Goal: Navigation & Orientation: Understand site structure

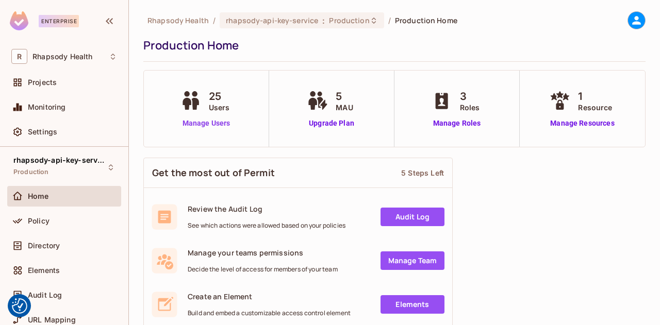
click at [219, 122] on link "Manage Users" at bounding box center [206, 123] width 57 height 11
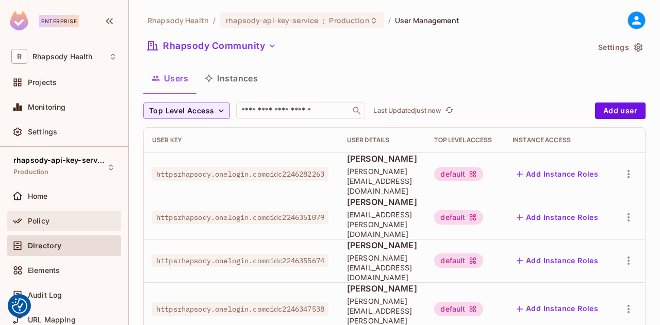
click at [43, 223] on span "Policy" at bounding box center [39, 221] width 22 height 8
click at [496, 138] on div "Top Level Access" at bounding box center [465, 140] width 62 height 8
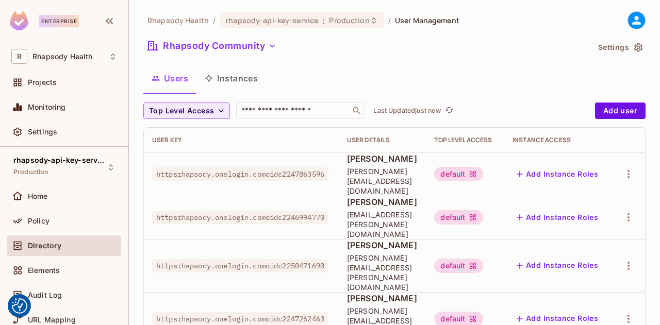
scroll to position [165, 0]
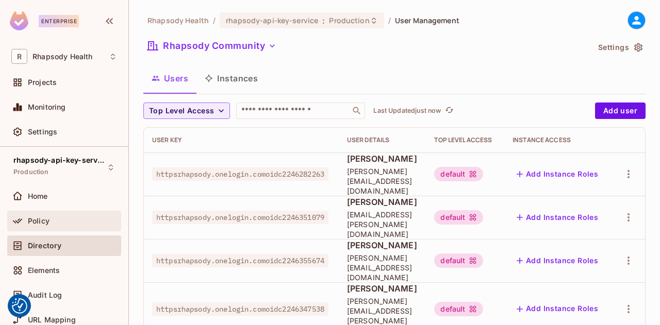
click at [56, 224] on div "Policy" at bounding box center [72, 221] width 89 height 8
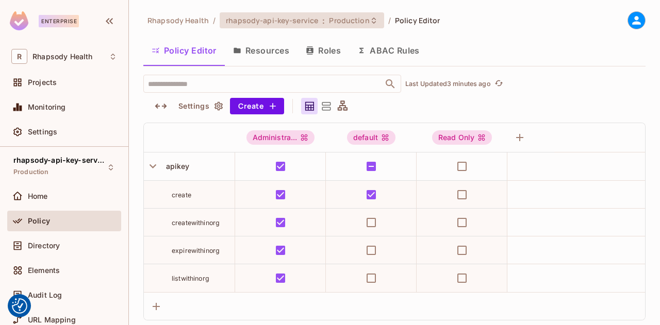
click at [354, 21] on span "Production" at bounding box center [349, 20] width 40 height 10
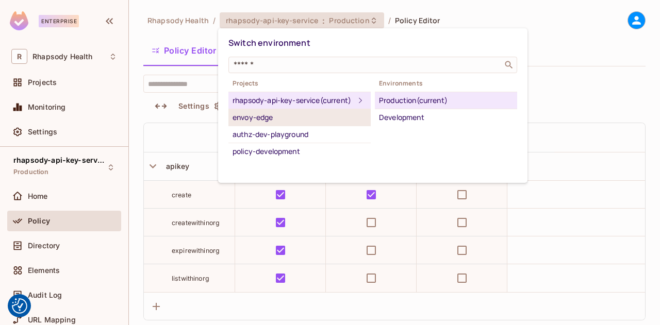
click at [245, 124] on div "envoy-edge" at bounding box center [300, 117] width 134 height 12
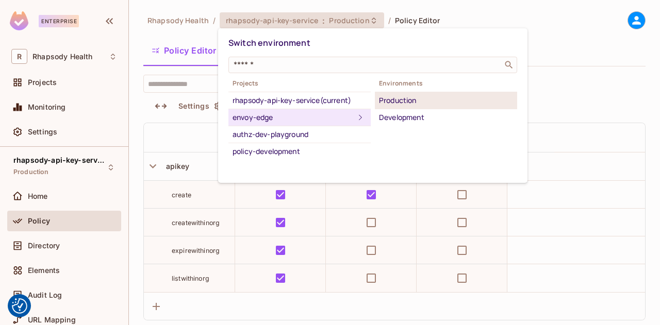
click at [397, 102] on div "Production" at bounding box center [446, 100] width 134 height 12
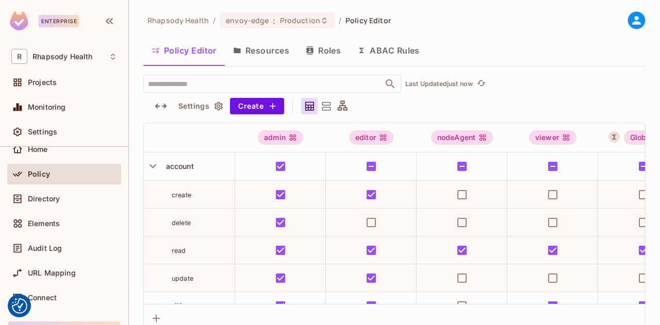
scroll to position [43, 0]
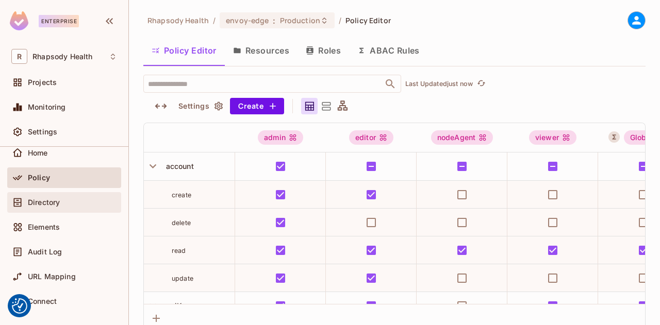
click at [27, 204] on div at bounding box center [19, 202] width 17 height 12
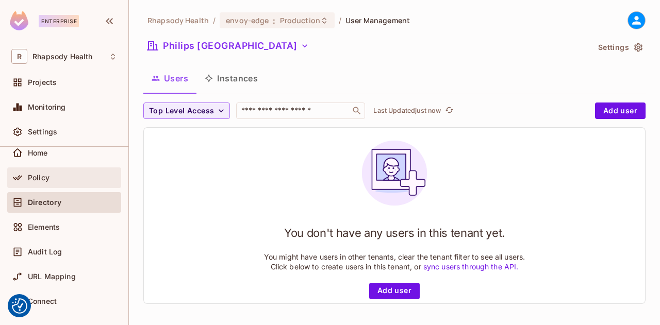
click at [37, 179] on span "Policy" at bounding box center [39, 178] width 22 height 8
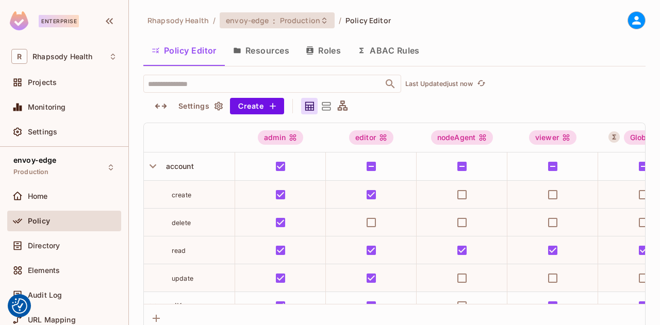
click at [285, 18] on span "Production" at bounding box center [300, 20] width 40 height 10
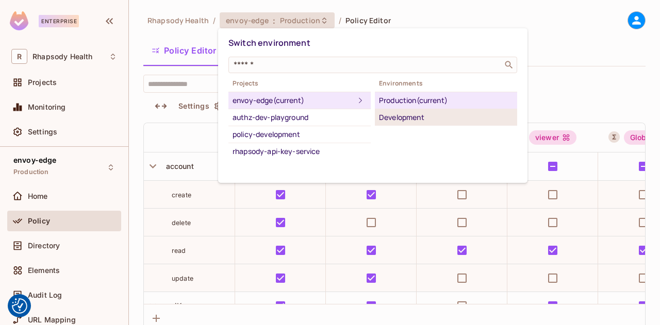
click at [393, 121] on div "Development" at bounding box center [446, 117] width 134 height 12
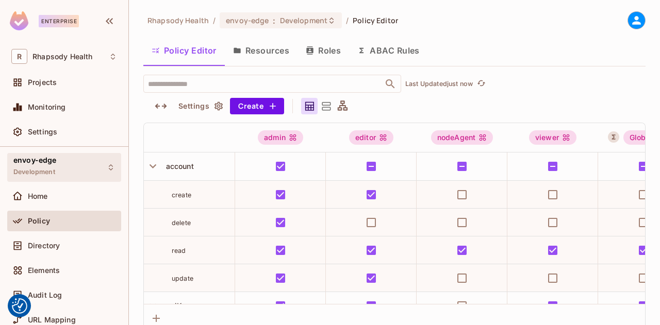
click at [24, 169] on span "Development" at bounding box center [34, 172] width 42 height 8
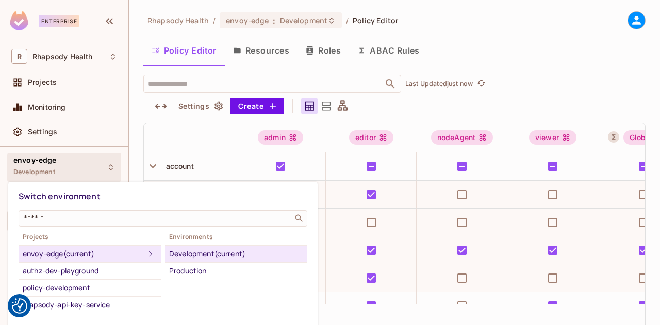
click at [34, 80] on div at bounding box center [330, 162] width 660 height 325
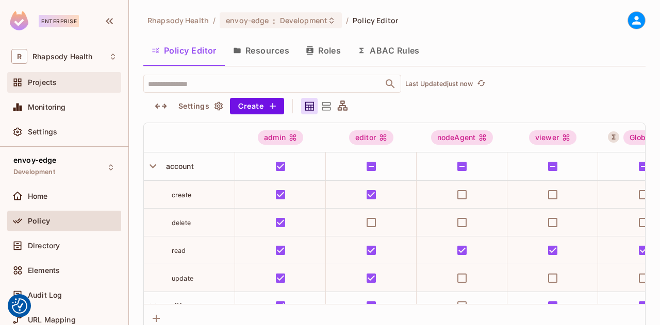
click at [35, 85] on span "Projects" at bounding box center [42, 82] width 29 height 8
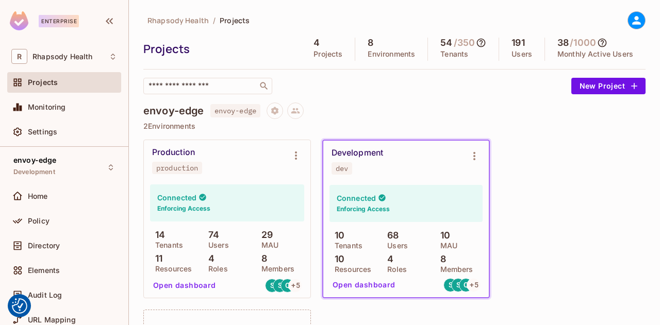
click at [441, 50] on p "Tenants" at bounding box center [454, 54] width 28 height 8
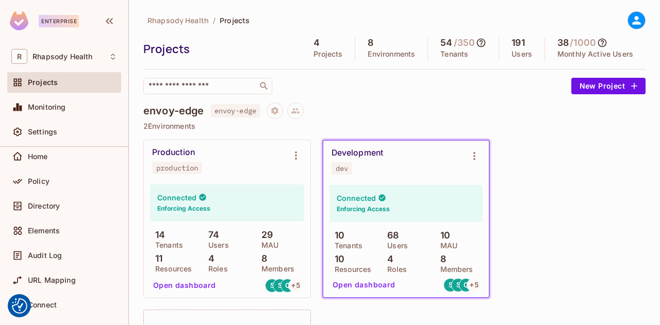
scroll to position [38, 0]
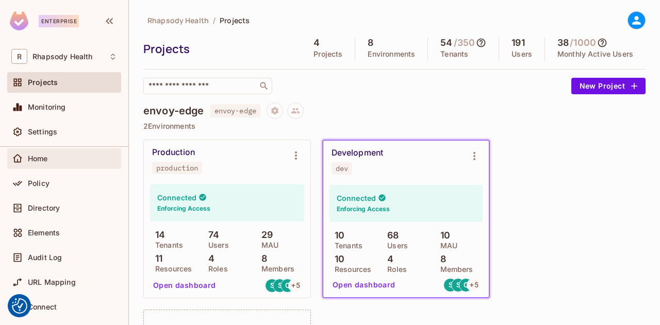
click at [33, 158] on span "Home" at bounding box center [38, 159] width 20 height 8
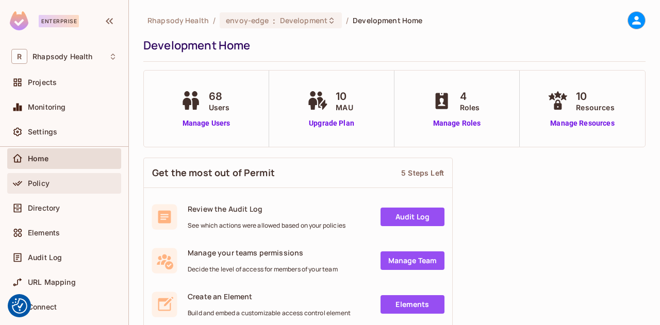
click at [32, 182] on span "Policy" at bounding box center [39, 183] width 22 height 8
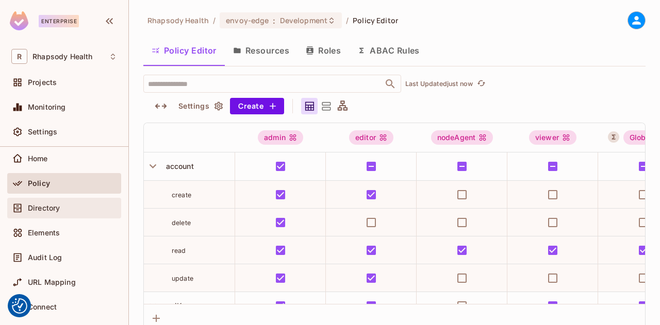
click at [28, 207] on span "Directory" at bounding box center [44, 208] width 32 height 8
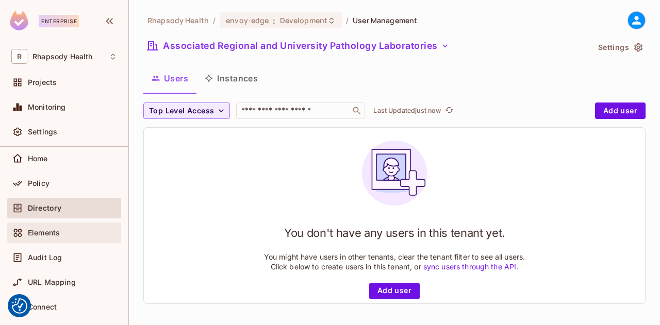
click at [27, 234] on div at bounding box center [19, 233] width 17 height 12
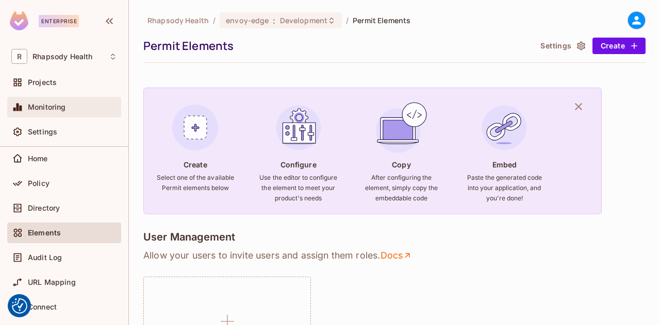
click at [38, 101] on div "Monitoring" at bounding box center [64, 107] width 106 height 12
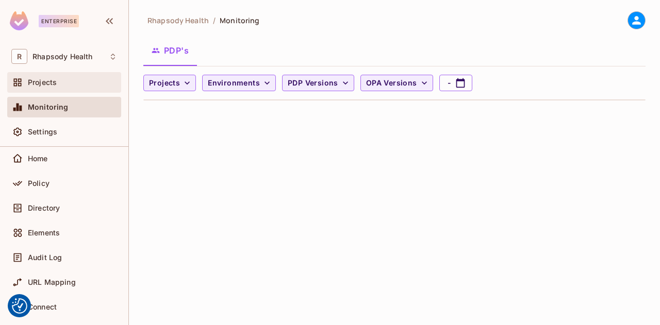
click at [43, 83] on span "Projects" at bounding box center [42, 82] width 29 height 8
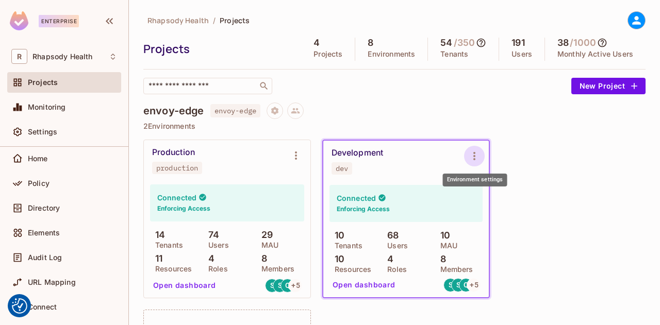
click at [475, 162] on icon "Environment settings" at bounding box center [474, 156] width 12 height 12
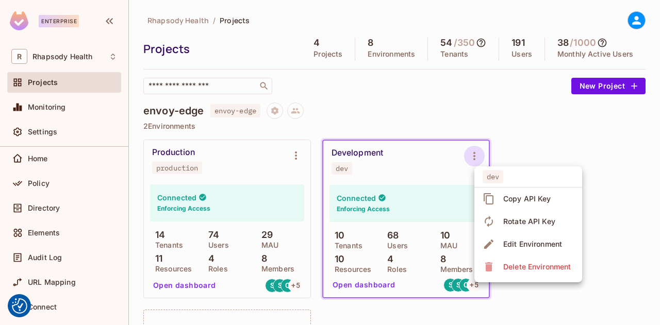
click at [468, 165] on div at bounding box center [330, 162] width 660 height 325
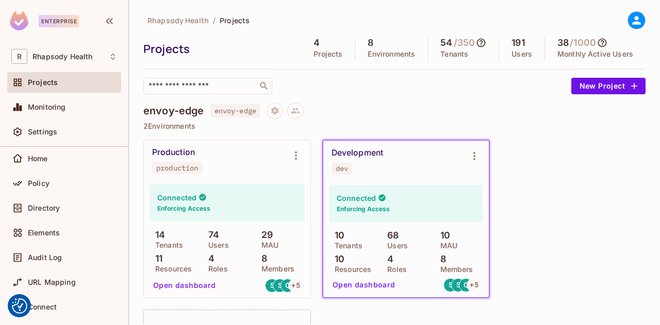
click at [381, 283] on button "Open dashboard" at bounding box center [363, 285] width 71 height 17
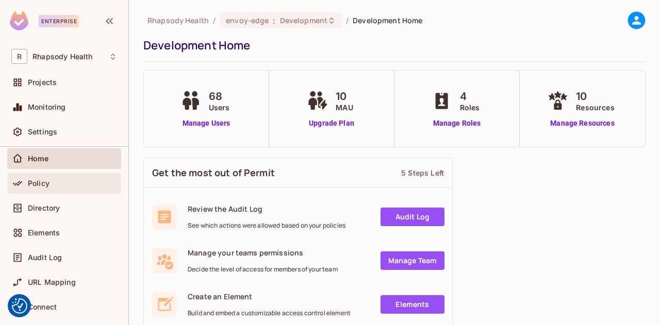
click at [34, 184] on span "Policy" at bounding box center [39, 183] width 22 height 8
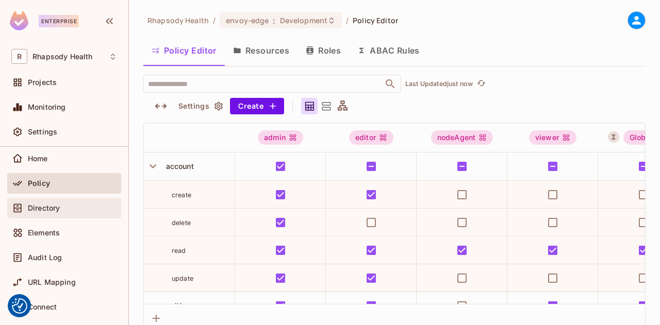
click at [28, 208] on span "Directory" at bounding box center [44, 208] width 32 height 8
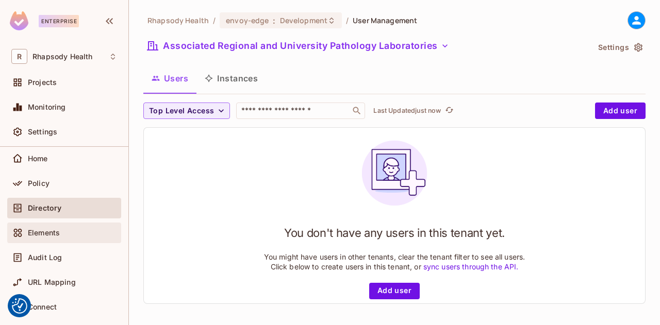
click at [35, 234] on span "Elements" at bounding box center [44, 233] width 32 height 8
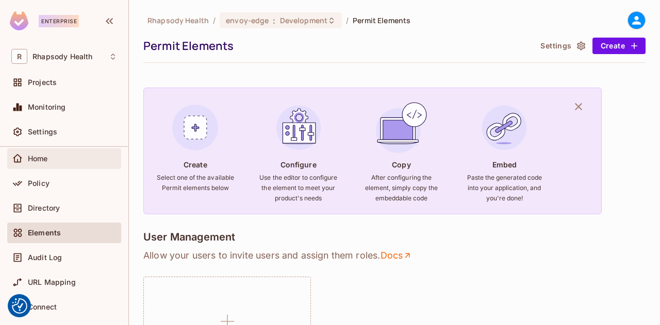
click at [33, 160] on span "Home" at bounding box center [38, 159] width 20 height 8
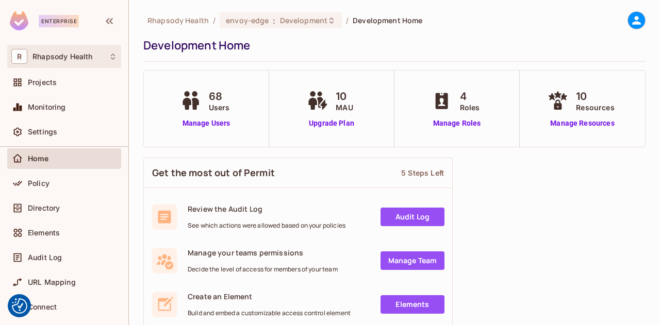
click at [109, 58] on icon at bounding box center [113, 57] width 8 height 8
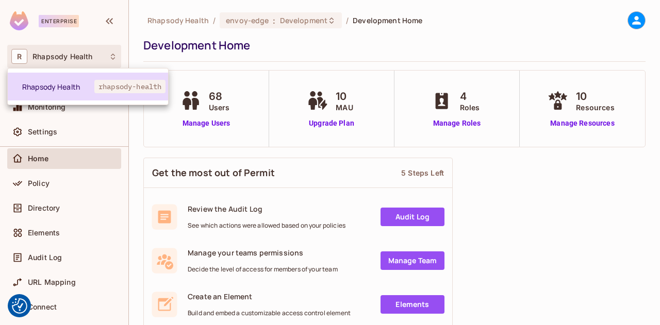
click at [38, 85] on span "Rhapsody Health" at bounding box center [58, 87] width 72 height 10
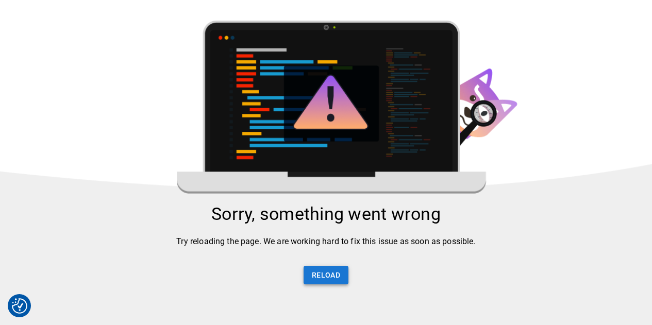
click at [319, 285] on button "Reload" at bounding box center [326, 275] width 45 height 19
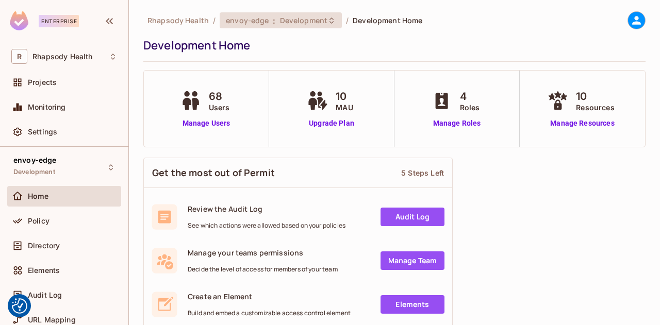
click at [266, 21] on span "envoy-edge" at bounding box center [247, 20] width 43 height 10
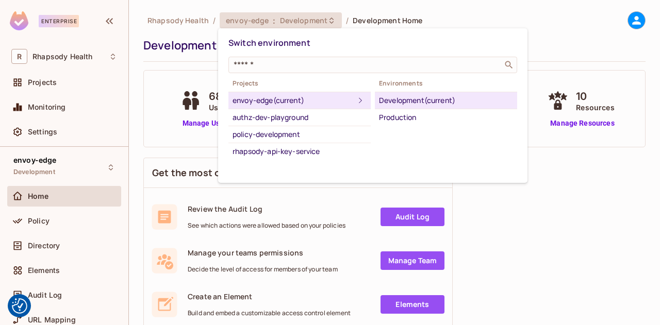
click at [172, 15] on div at bounding box center [330, 162] width 660 height 325
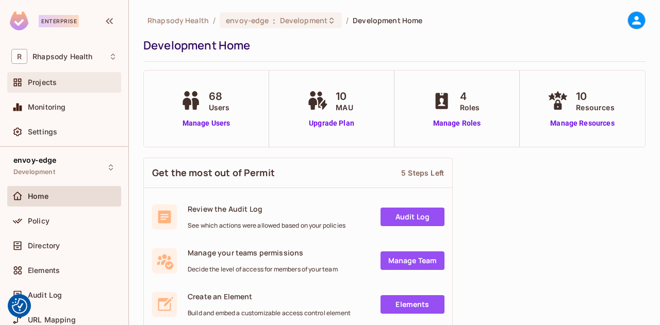
click at [24, 87] on div at bounding box center [19, 82] width 17 height 12
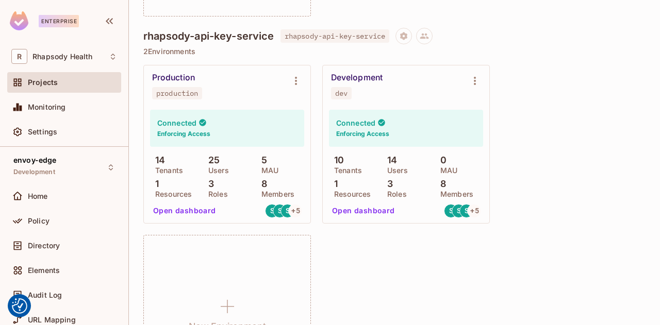
scroll to position [1199, 0]
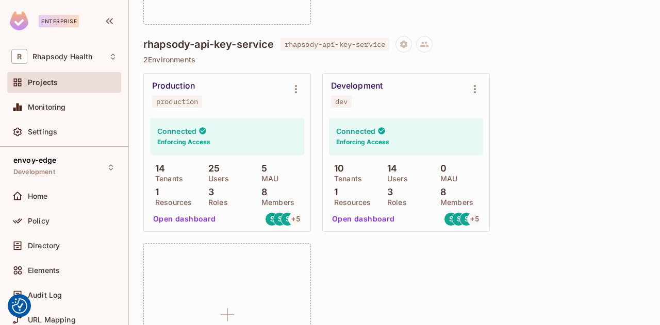
click at [342, 219] on button "Open dashboard" at bounding box center [363, 219] width 71 height 17
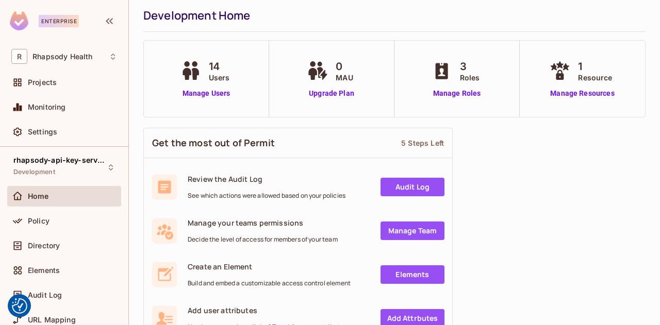
scroll to position [30, 0]
click at [194, 95] on link "Manage Users" at bounding box center [206, 93] width 57 height 11
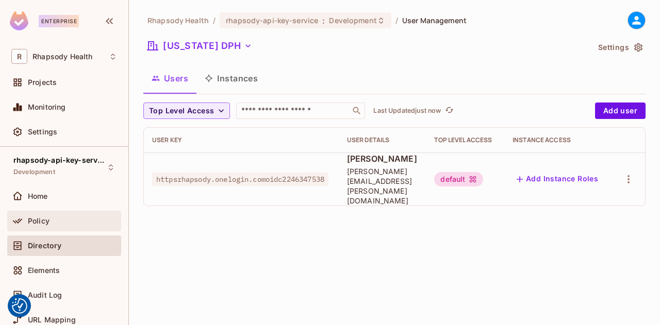
click at [34, 220] on span "Policy" at bounding box center [39, 221] width 22 height 8
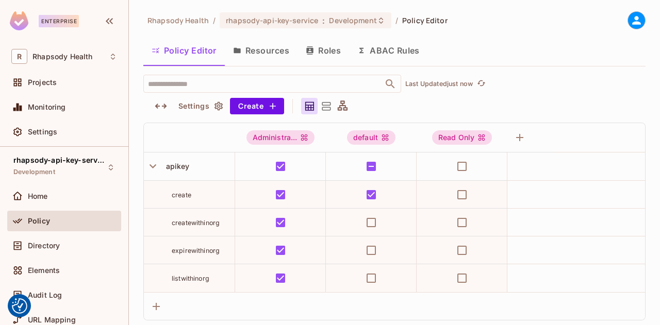
click at [326, 108] on icon at bounding box center [326, 106] width 13 height 13
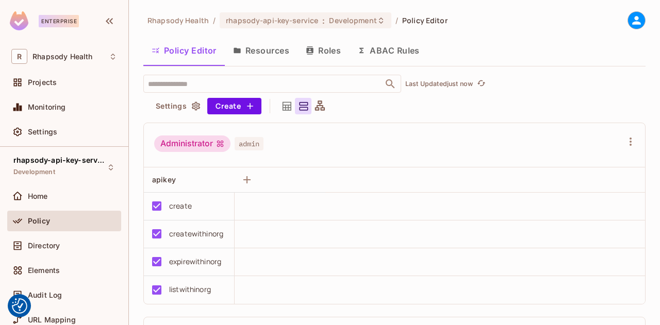
click at [319, 110] on icon at bounding box center [320, 106] width 13 height 13
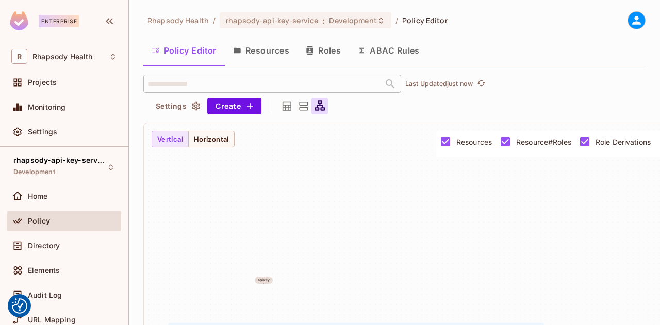
click at [286, 106] on icon at bounding box center [287, 106] width 13 height 13
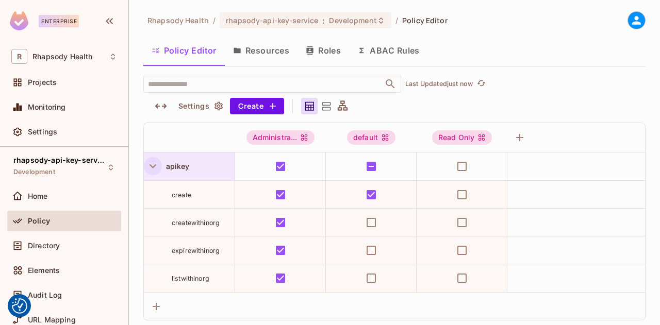
click at [151, 167] on icon "button" at bounding box center [153, 166] width 14 height 14
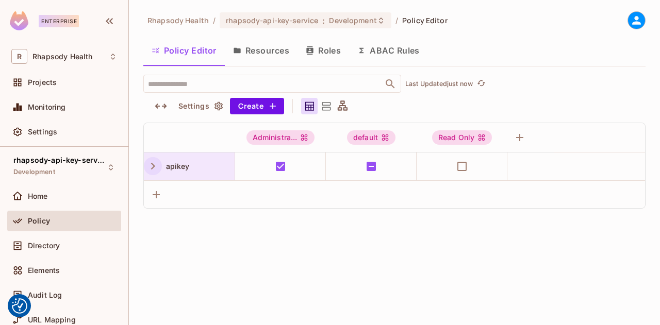
click at [147, 174] on div at bounding box center [153, 167] width 18 height 18
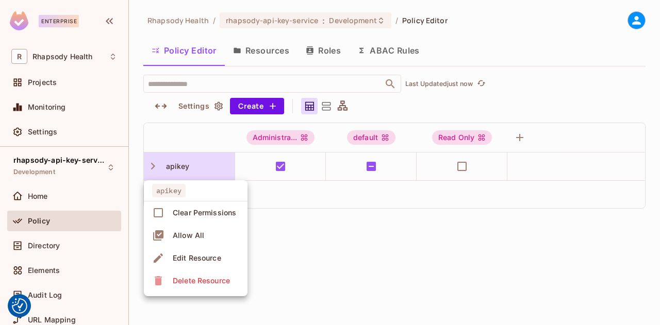
click at [149, 170] on div at bounding box center [330, 162] width 660 height 325
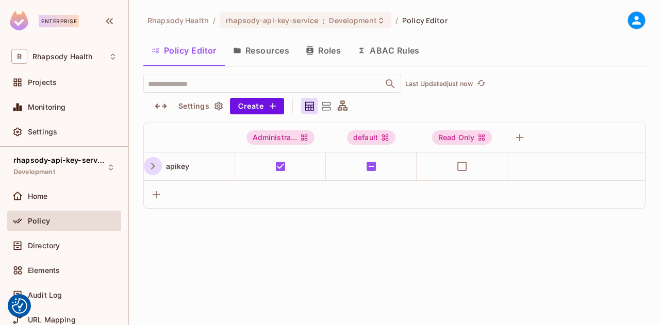
click at [151, 168] on icon "button" at bounding box center [153, 166] width 14 height 14
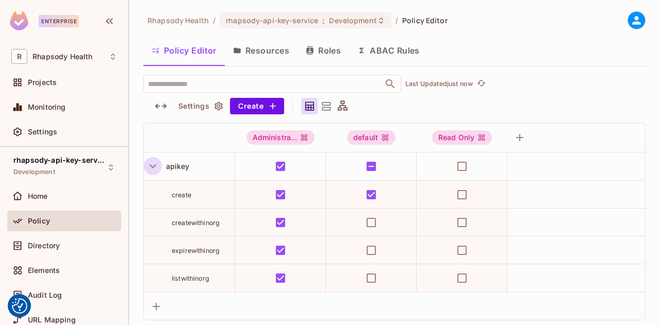
click at [316, 52] on button "Roles" at bounding box center [324, 51] width 52 height 26
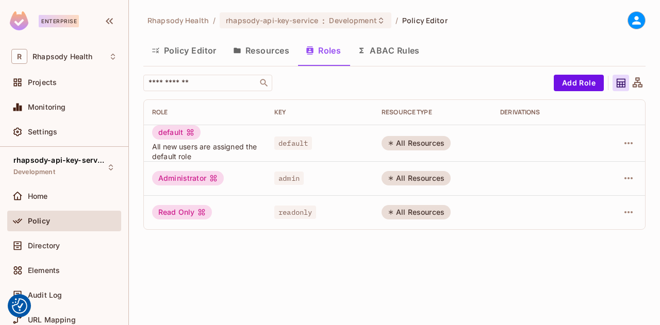
click at [193, 50] on button "Policy Editor" at bounding box center [183, 51] width 81 height 26
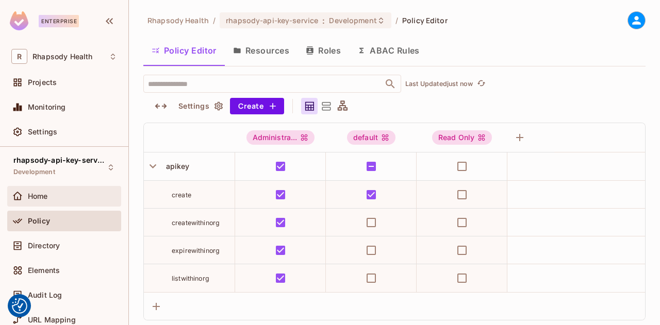
click at [69, 203] on div "Home" at bounding box center [64, 196] width 114 height 21
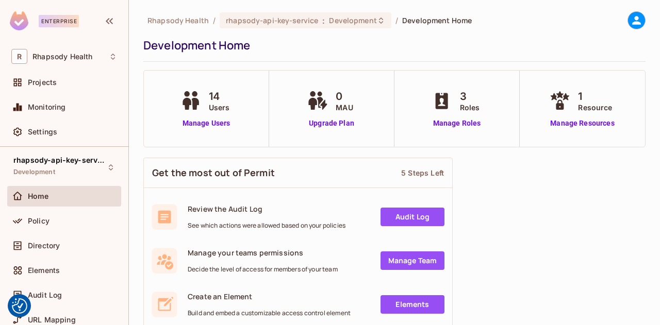
click at [197, 26] on ol "Rhapsody Health / rhapsody-api-key-service : Development / Development Home" at bounding box center [309, 20] width 324 height 16
click at [192, 20] on span "Rhapsody Health" at bounding box center [177, 20] width 61 height 10
click at [197, 18] on span "Rhapsody Health" at bounding box center [177, 20] width 61 height 10
click at [422, 21] on span "Development Home" at bounding box center [437, 20] width 70 height 10
click at [184, 23] on span "Rhapsody Health" at bounding box center [177, 20] width 61 height 10
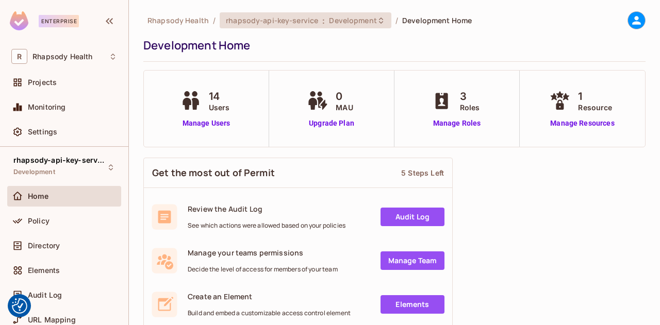
click at [256, 24] on span "rhapsody-api-key-service" at bounding box center [272, 20] width 92 height 10
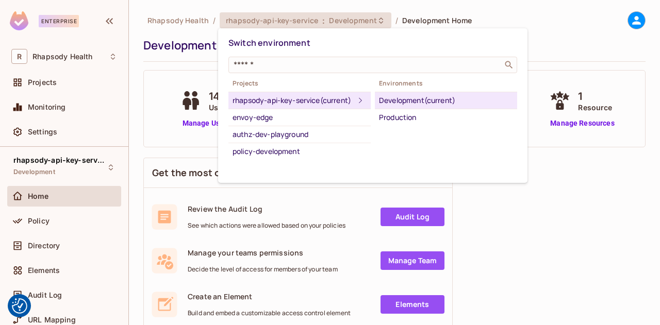
click at [537, 39] on div at bounding box center [330, 162] width 660 height 325
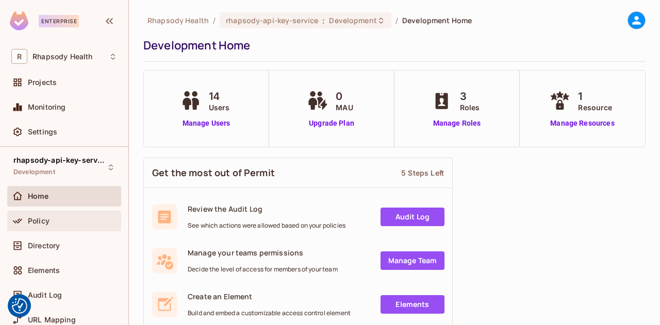
click at [25, 218] on div at bounding box center [19, 221] width 17 height 12
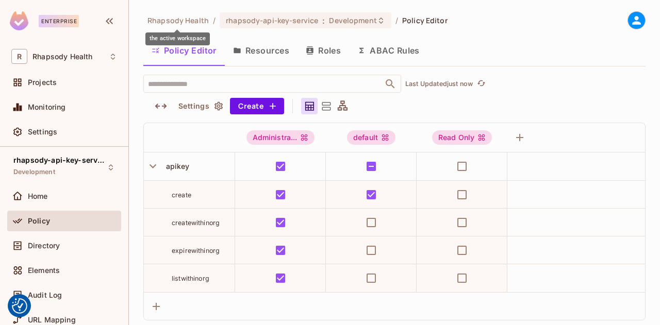
click at [197, 21] on span "Rhapsody Health" at bounding box center [177, 20] width 61 height 10
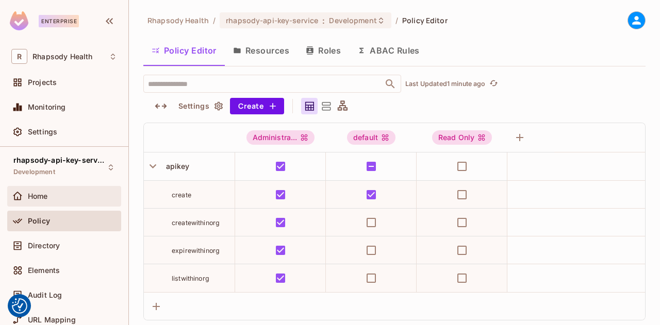
click at [44, 197] on span "Home" at bounding box center [38, 196] width 20 height 8
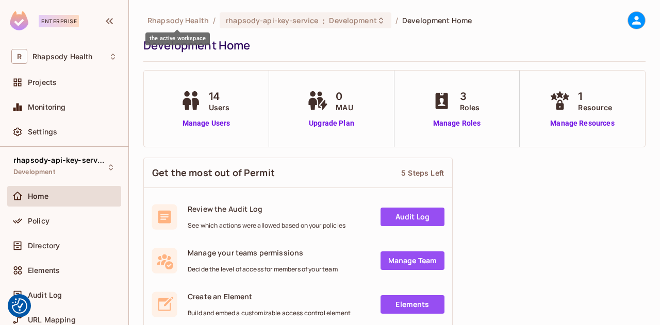
click at [186, 24] on span "Rhapsody Health" at bounding box center [177, 20] width 61 height 10
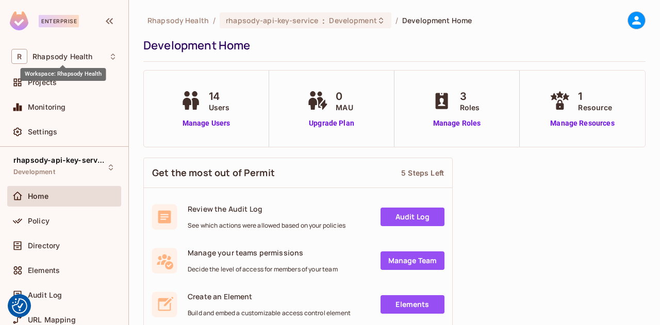
click at [59, 77] on div "Workspace: Rhapsody Health" at bounding box center [64, 74] width 86 height 13
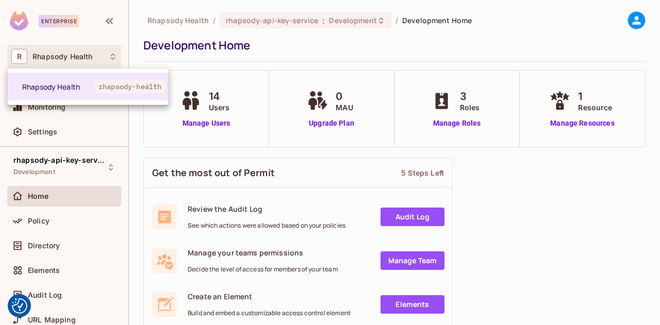
click at [383, 43] on div at bounding box center [330, 162] width 660 height 325
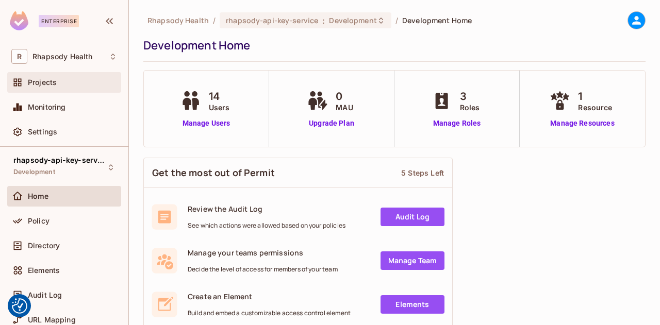
click at [62, 76] on div "Projects" at bounding box center [64, 82] width 106 height 12
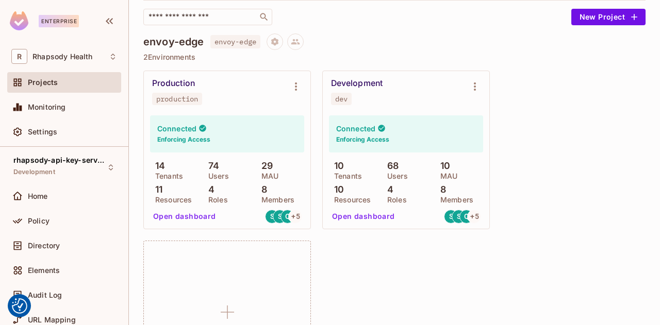
scroll to position [84, 0]
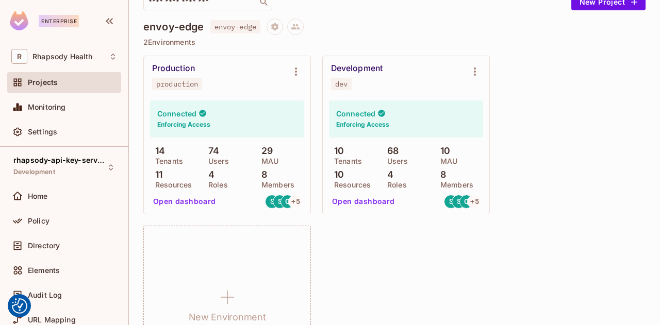
click at [189, 199] on button "Open dashboard" at bounding box center [184, 201] width 71 height 17
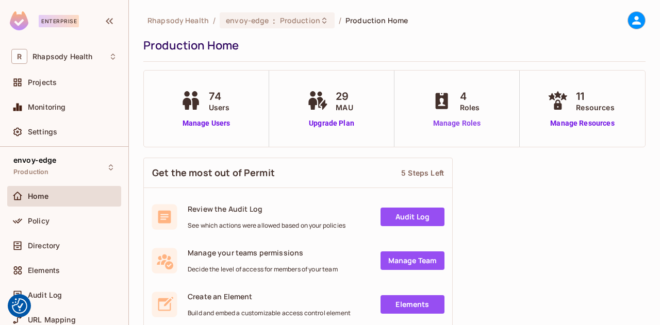
click at [453, 119] on link "Manage Roles" at bounding box center [457, 123] width 56 height 11
click at [37, 246] on span "Directory" at bounding box center [44, 246] width 32 height 8
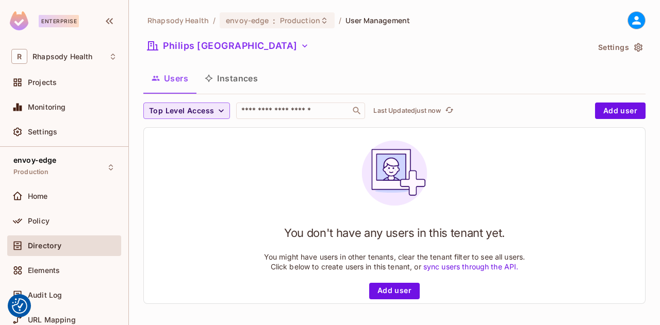
click at [221, 112] on icon "button" at bounding box center [221, 111] width 10 height 10
drag, startPoint x: 221, startPoint y: 112, endPoint x: 589, endPoint y: 168, distance: 371.8
click at [589, 168] on div at bounding box center [330, 162] width 660 height 325
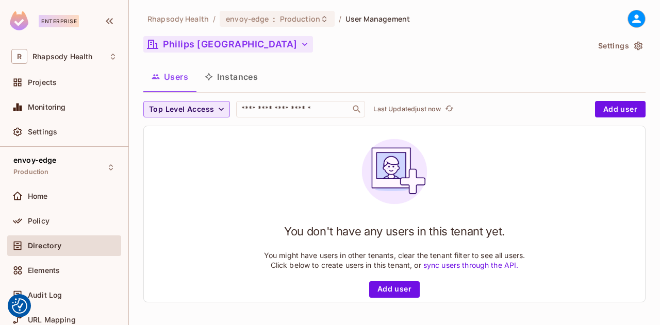
click at [302, 43] on icon "button" at bounding box center [304, 44] width 5 height 3
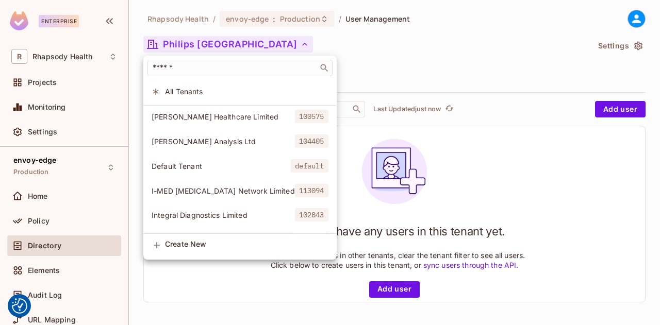
click at [229, 83] on li "All Tenants" at bounding box center [239, 91] width 193 height 22
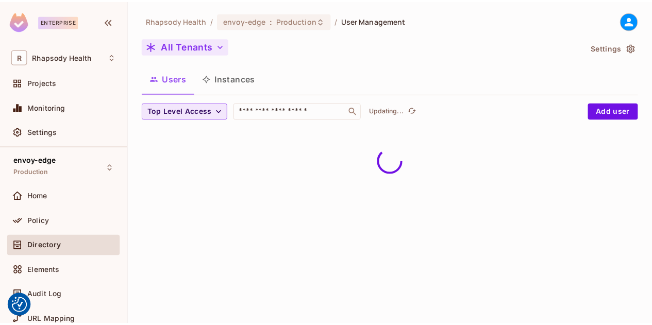
scroll to position [0, 0]
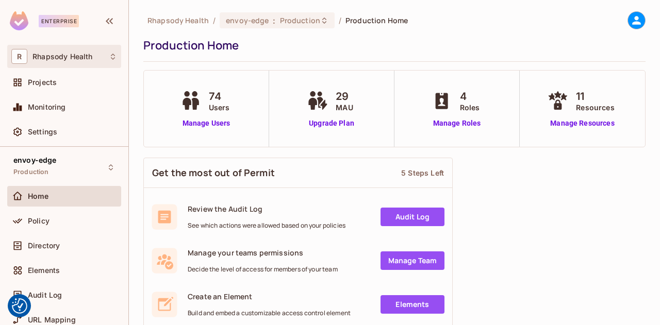
click at [49, 58] on span "Rhapsody Health" at bounding box center [62, 57] width 60 height 8
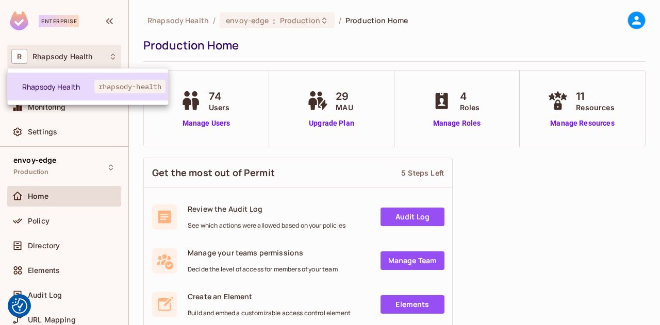
click at [47, 82] on span "Rhapsody Health" at bounding box center [58, 87] width 72 height 10
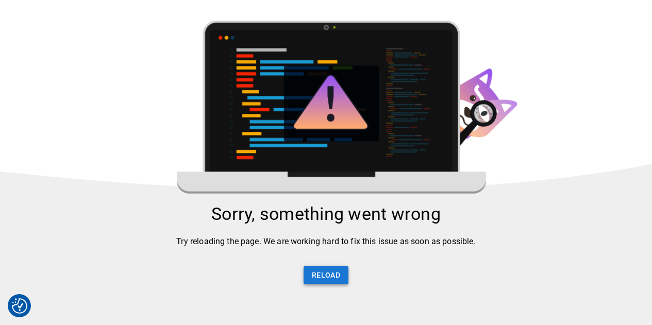
click at [317, 277] on button "Reload" at bounding box center [326, 275] width 45 height 19
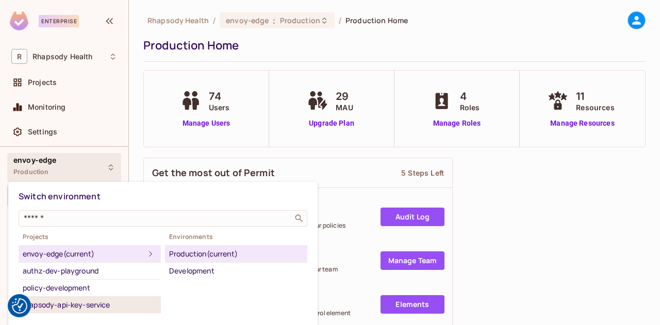
click at [56, 308] on div "rhapsody-api-key-service" at bounding box center [90, 305] width 134 height 12
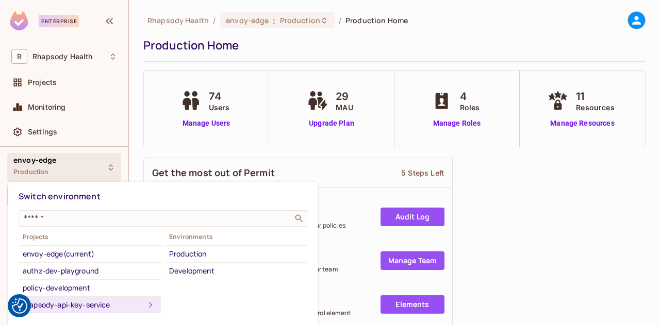
click at [105, 303] on div "rhapsody-api-key-service" at bounding box center [84, 305] width 122 height 12
click at [206, 260] on li "Production" at bounding box center [236, 254] width 142 height 17
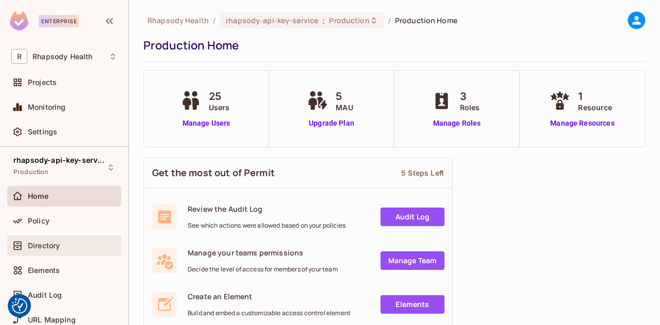
click at [35, 248] on span "Directory" at bounding box center [44, 246] width 32 height 8
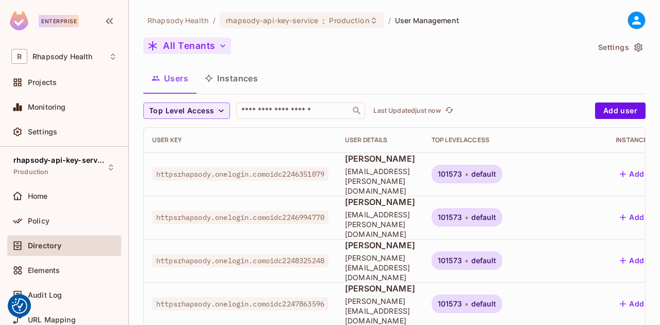
click at [224, 41] on icon "button" at bounding box center [223, 46] width 10 height 10
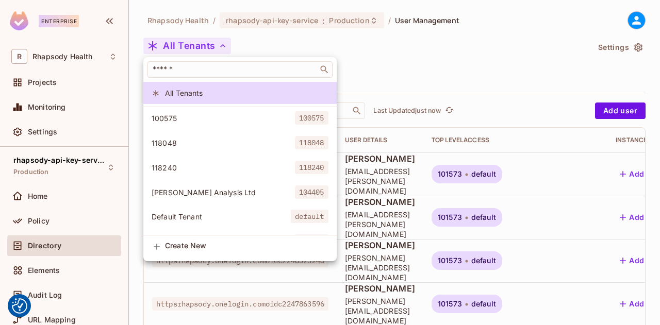
click at [435, 55] on div at bounding box center [330, 162] width 660 height 325
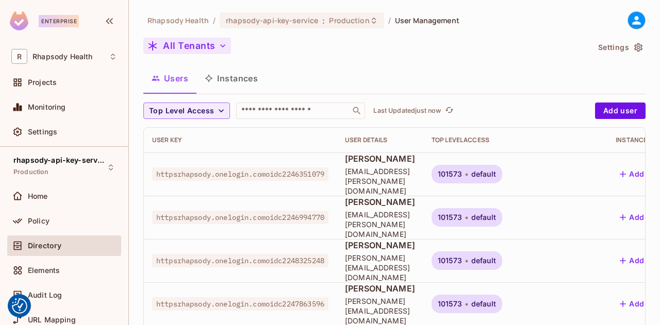
click at [219, 48] on icon "button" at bounding box center [223, 46] width 10 height 10
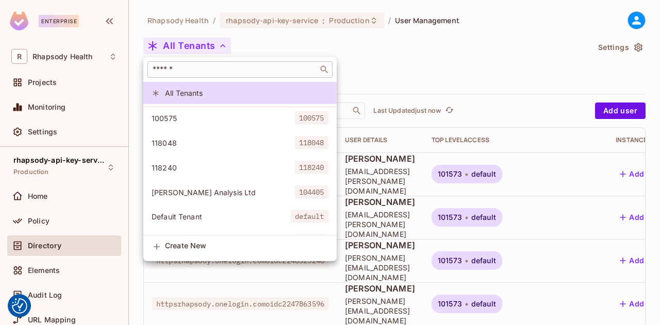
click at [224, 67] on input "text" at bounding box center [233, 69] width 165 height 10
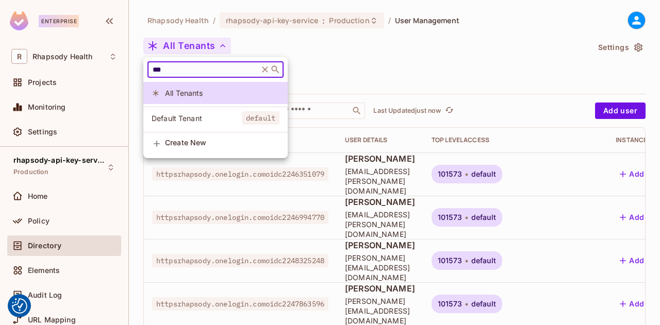
type input "***"
click at [218, 121] on span "Default Tenant" at bounding box center [197, 118] width 90 height 10
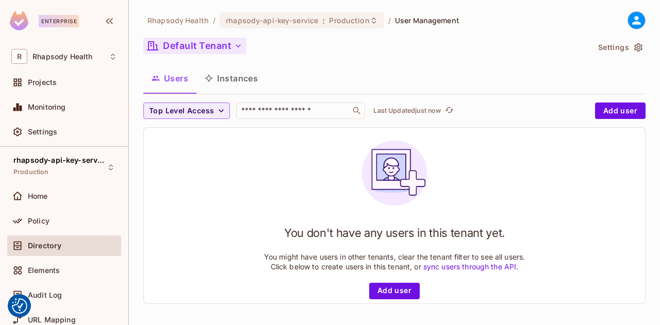
click at [235, 47] on icon "button" at bounding box center [238, 46] width 10 height 10
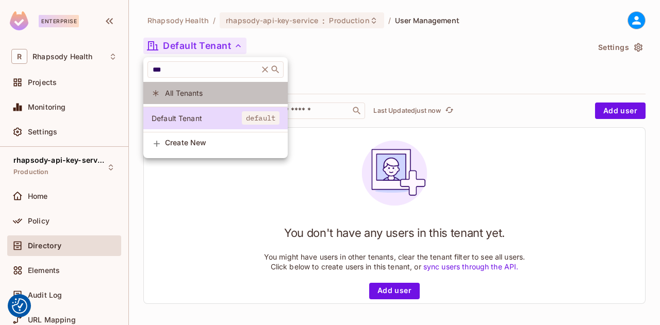
click at [177, 92] on span "All Tenants" at bounding box center [222, 93] width 114 height 10
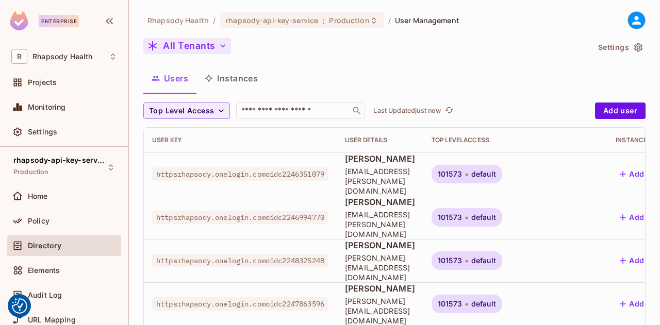
click at [496, 170] on span "default" at bounding box center [483, 174] width 25 height 8
click at [533, 133] on th "Top Level Access" at bounding box center [515, 140] width 184 height 25
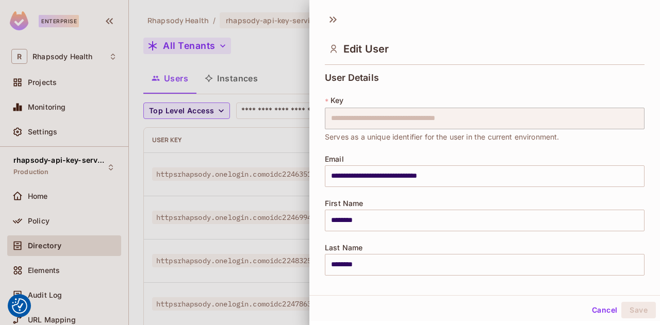
click at [258, 169] on div at bounding box center [330, 162] width 660 height 325
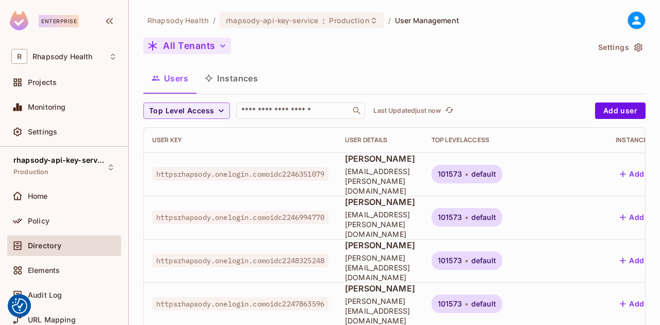
click at [258, 169] on span "httpsrhapsody.onelogin.comoidc2246351079" at bounding box center [240, 174] width 176 height 13
click at [382, 165] on span "[PERSON_NAME]" at bounding box center [380, 158] width 70 height 11
click at [176, 169] on span "httpsrhapsody.onelogin.comoidc2246351079" at bounding box center [240, 174] width 176 height 13
click at [386, 134] on th "User Details" at bounding box center [380, 140] width 87 height 25
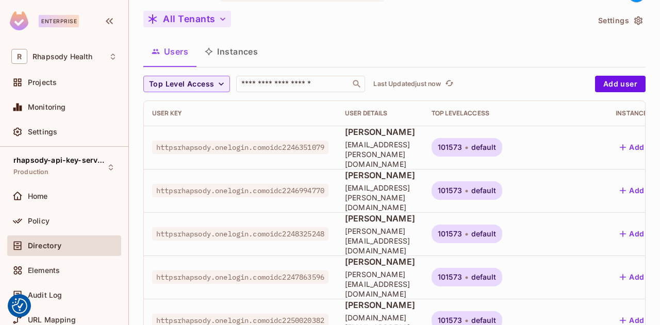
scroll to position [29, 0]
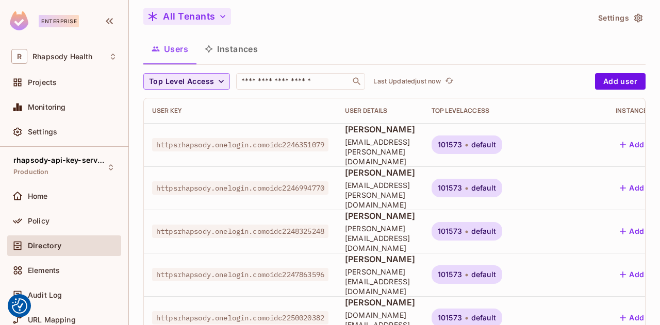
click at [214, 78] on button "Top Level Access" at bounding box center [186, 81] width 87 height 17
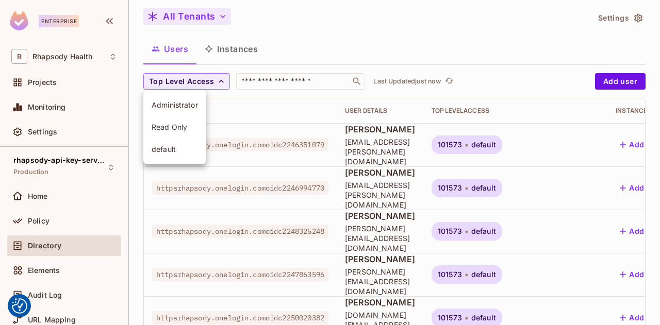
click at [328, 44] on div at bounding box center [330, 162] width 660 height 325
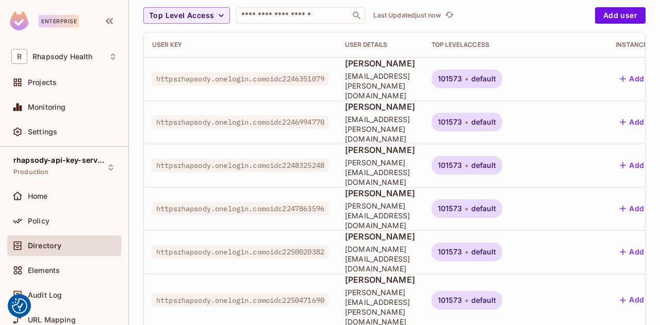
scroll to position [0, 0]
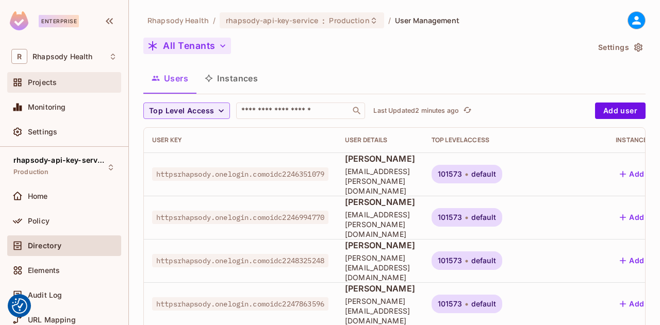
click at [73, 78] on div "Projects" at bounding box center [72, 82] width 89 height 8
